Goal: Task Accomplishment & Management: Manage account settings

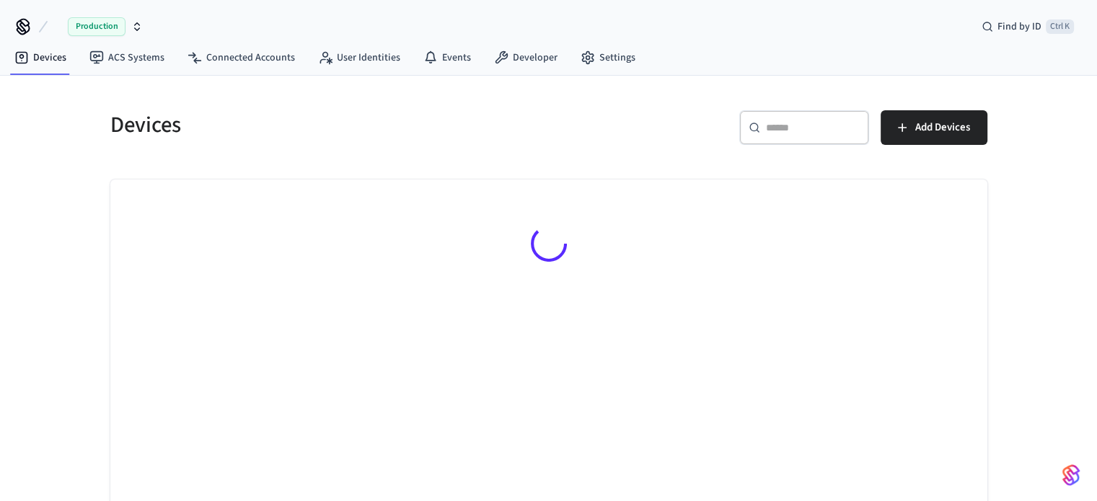
click at [773, 119] on div "​ ​" at bounding box center [804, 127] width 130 height 35
type input "***"
click at [139, 25] on icon "button" at bounding box center [137, 27] width 12 height 12
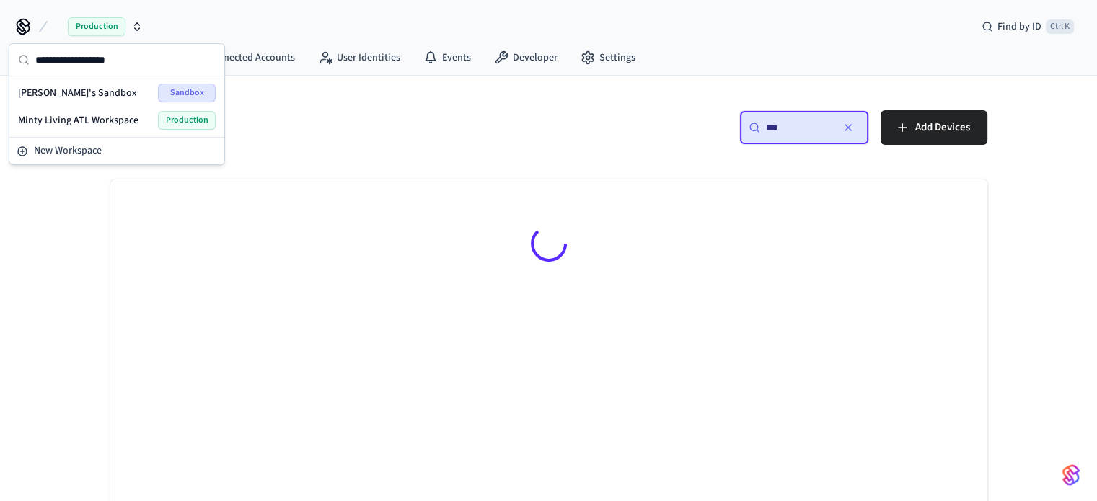
click at [135, 113] on span "Minty Living ATL Workspace" at bounding box center [78, 120] width 120 height 14
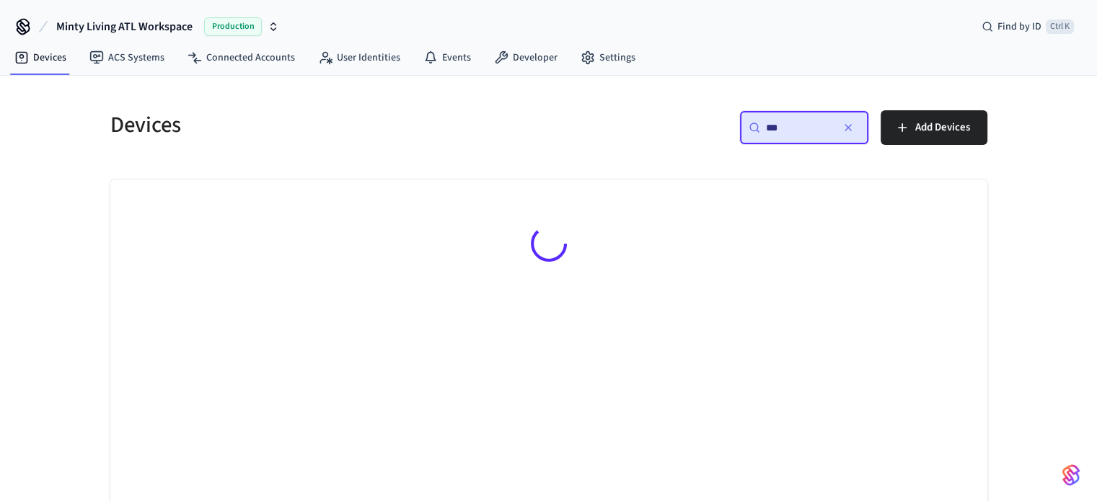
click at [783, 131] on input "***" at bounding box center [798, 127] width 65 height 14
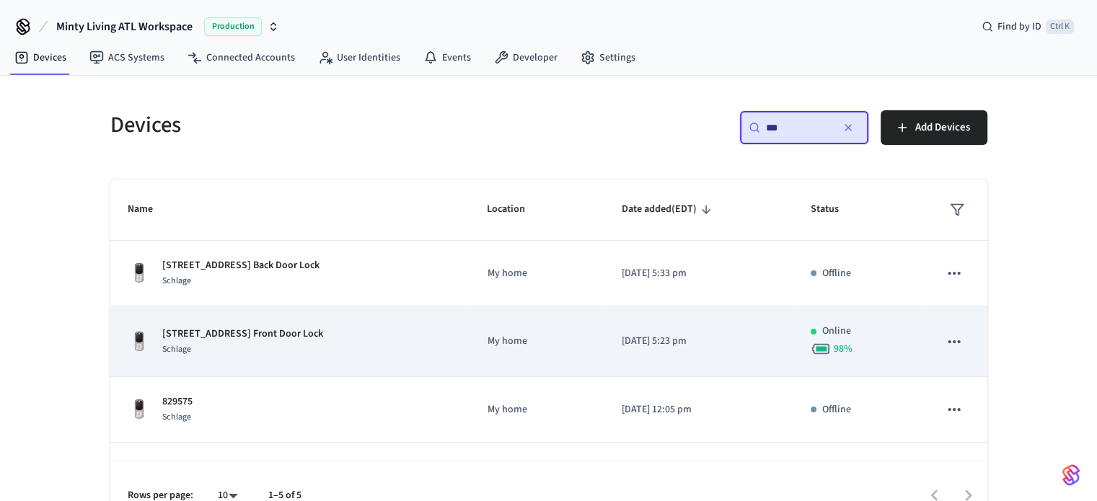
click at [263, 351] on div "Schlage" at bounding box center [242, 349] width 161 height 15
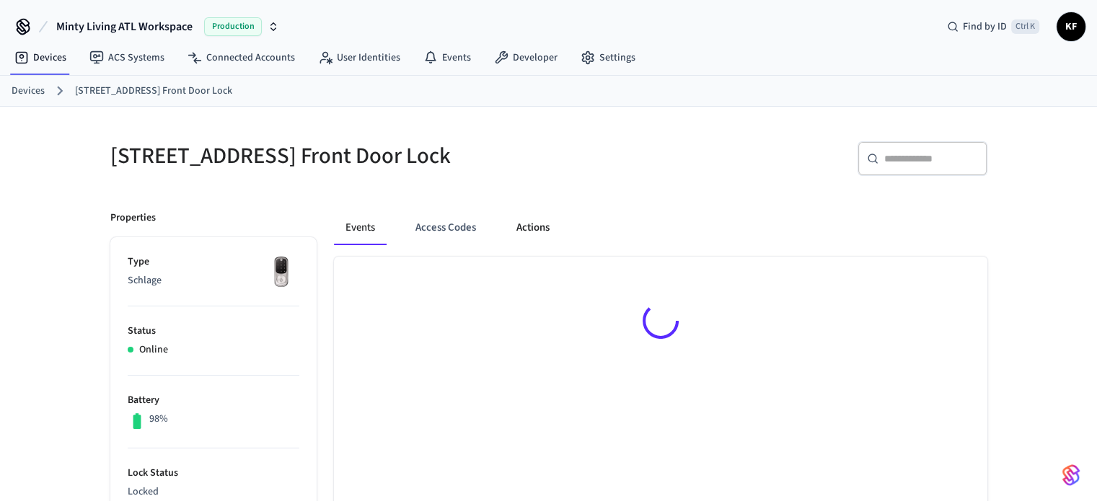
click at [536, 218] on button "Actions" at bounding box center [533, 228] width 56 height 35
click at [28, 89] on link "Devices" at bounding box center [28, 91] width 33 height 15
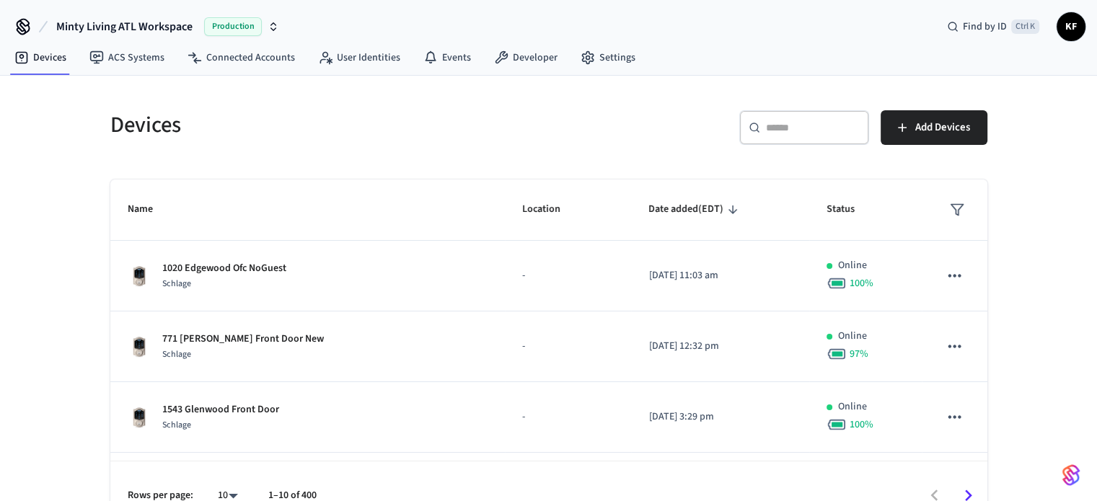
click at [820, 136] on div "​ ​" at bounding box center [804, 127] width 130 height 35
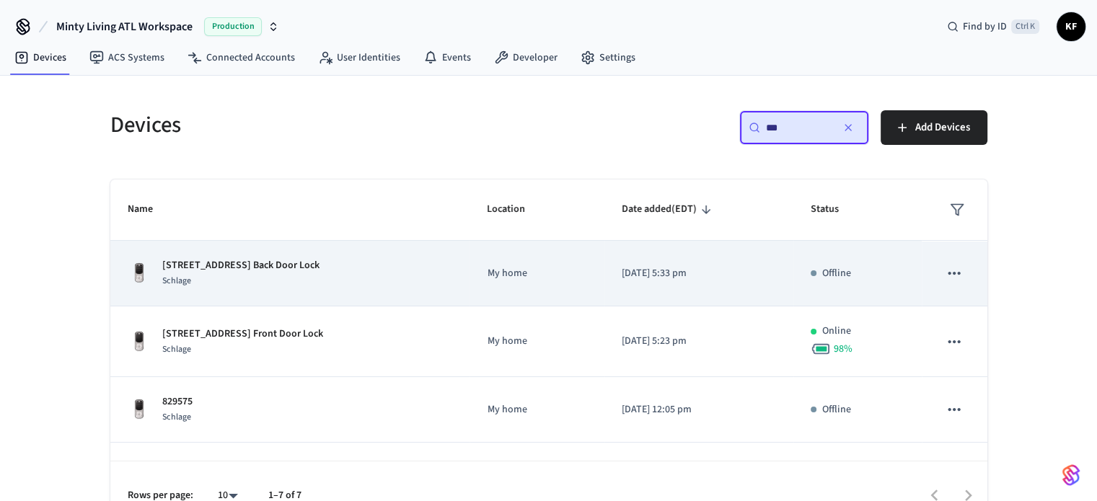
type input "***"
click at [242, 291] on td "[STREET_ADDRESS] NE Back Door Lock Schlage" at bounding box center [290, 274] width 360 height 66
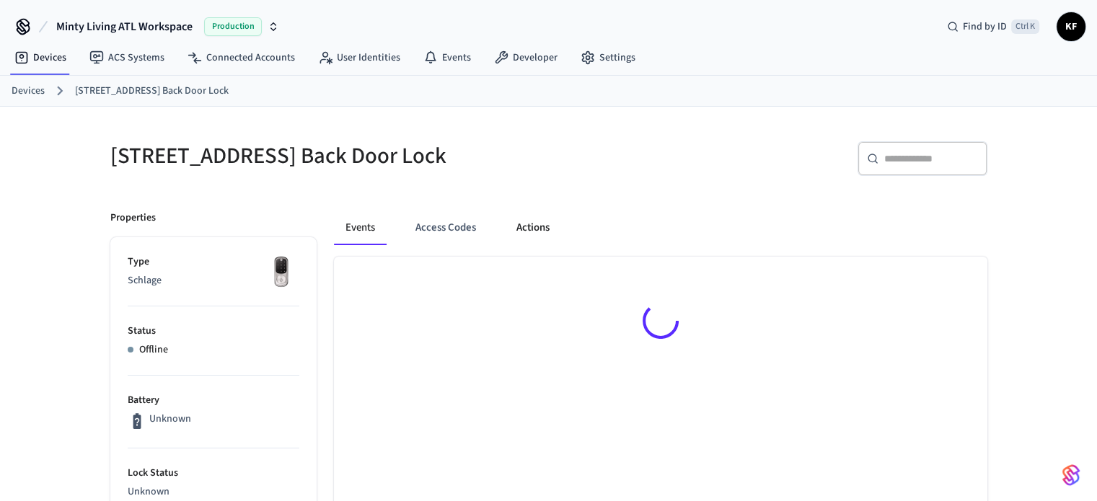
click at [554, 226] on button "Actions" at bounding box center [533, 228] width 56 height 35
click at [945, 295] on span at bounding box center [952, 287] width 38 height 19
click at [949, 291] on span at bounding box center [952, 287] width 38 height 19
click at [42, 100] on ol "Devices [STREET_ADDRESS] Back Door Lock" at bounding box center [555, 91] width 1086 height 19
click at [22, 84] on link "Devices" at bounding box center [28, 91] width 33 height 15
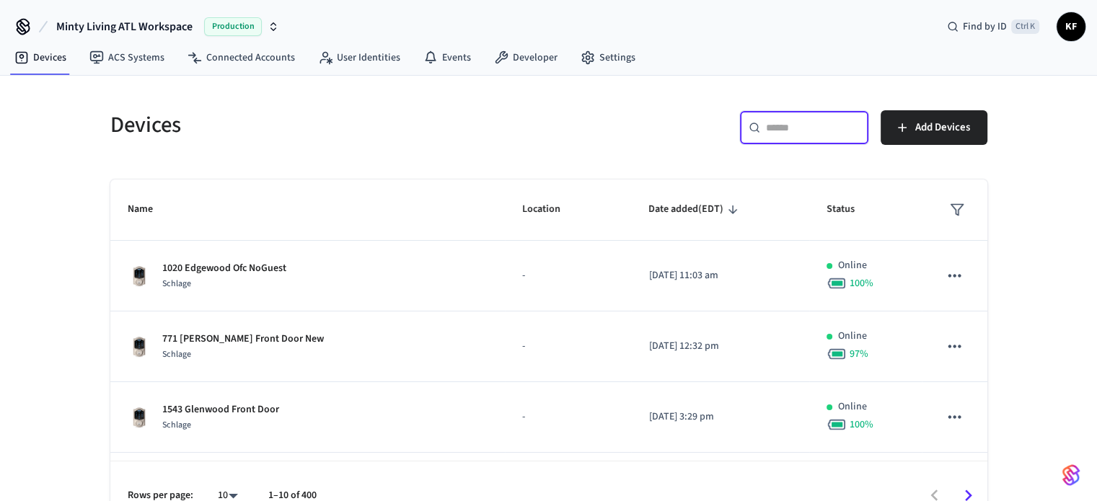
click at [776, 129] on input "text" at bounding box center [813, 127] width 94 height 14
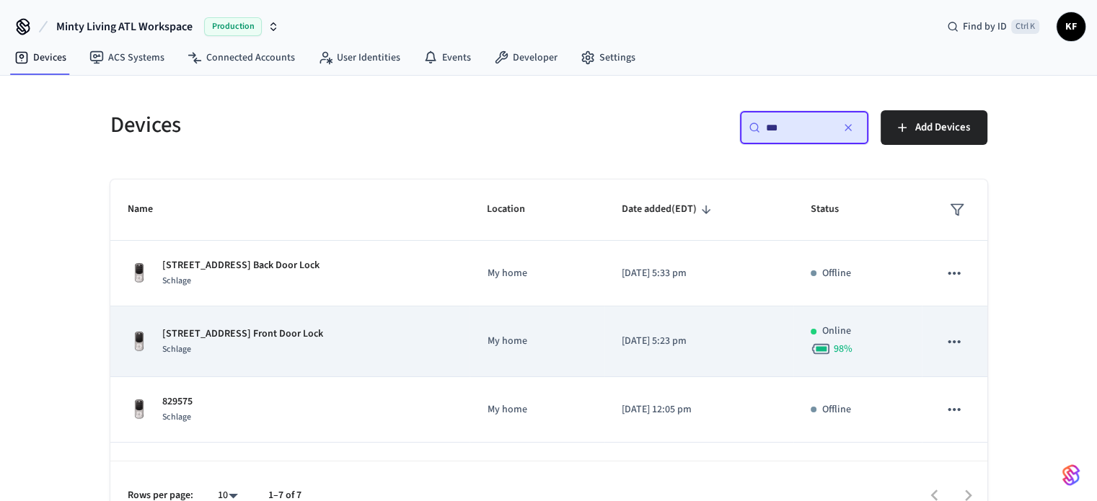
type input "***"
click at [286, 335] on p "[STREET_ADDRESS] Front Door Lock" at bounding box center [242, 334] width 161 height 15
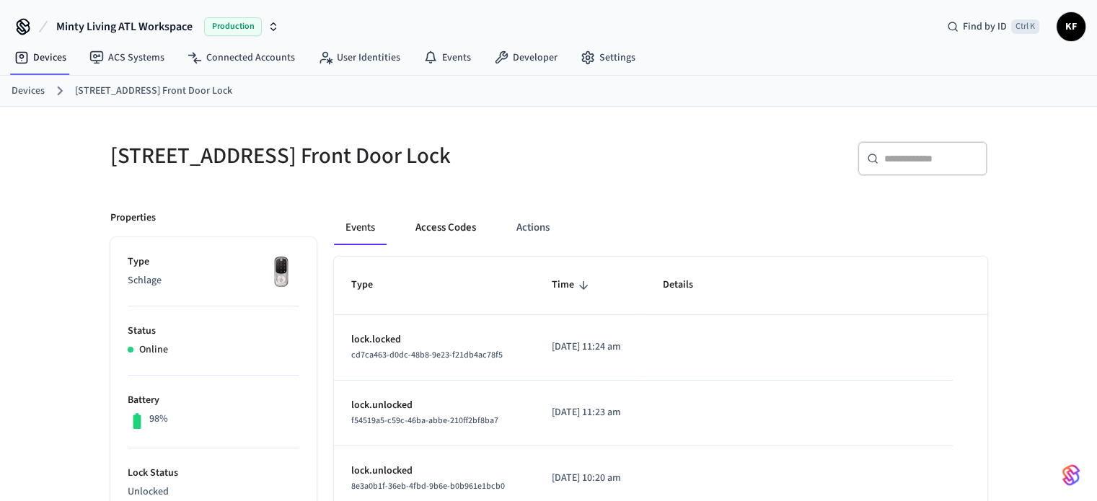
click at [444, 227] on button "Access Codes" at bounding box center [446, 228] width 84 height 35
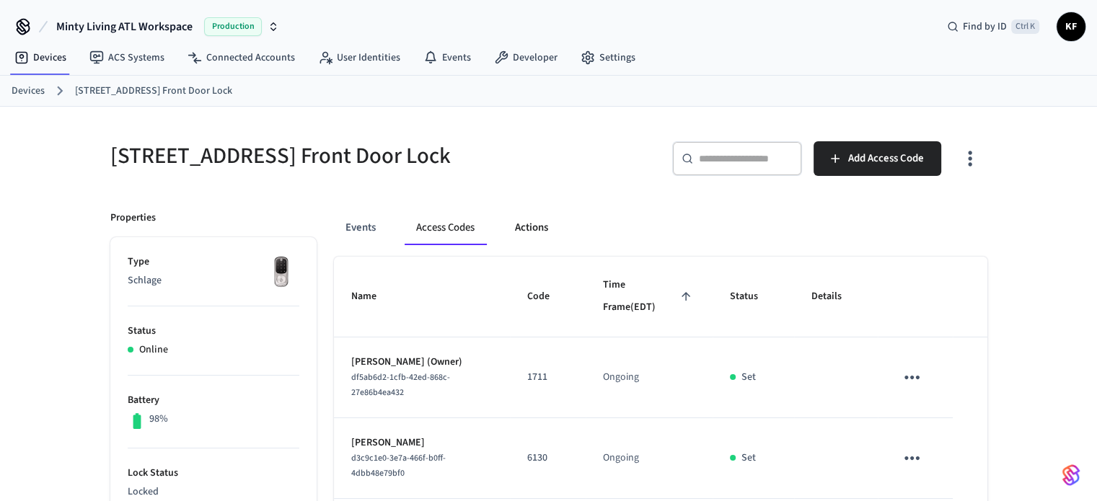
click at [517, 227] on button "Actions" at bounding box center [532, 228] width 56 height 35
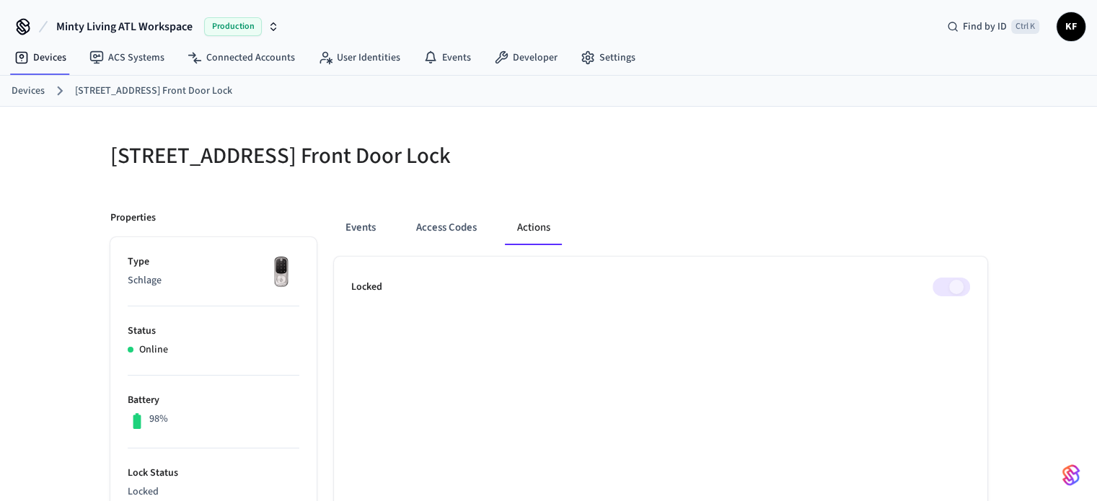
click at [953, 280] on span at bounding box center [952, 287] width 38 height 19
